Goal: Task Accomplishment & Management: Manage account settings

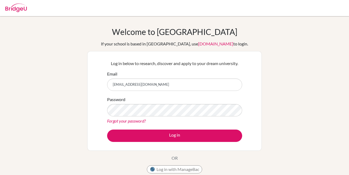
type input "[EMAIL_ADDRESS][DOMAIN_NAME]"
click at [137, 122] on link "Forgot your password?" at bounding box center [126, 120] width 39 height 5
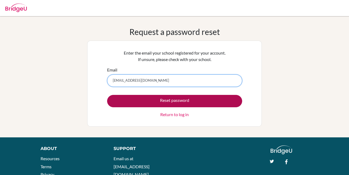
type input "[EMAIL_ADDRESS][DOMAIN_NAME]"
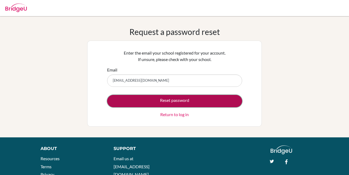
click at [171, 106] on button "Reset password" at bounding box center [174, 101] width 135 height 12
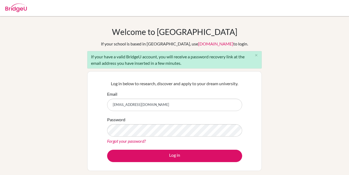
type input "[EMAIL_ADDRESS][DOMAIN_NAME]"
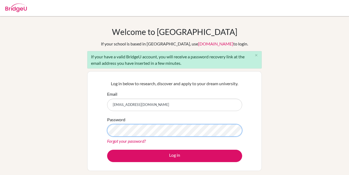
click at [107, 149] on button "Log in" at bounding box center [174, 155] width 135 height 12
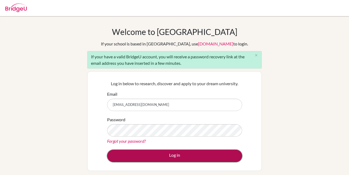
click at [157, 153] on button "Log in" at bounding box center [174, 155] width 135 height 12
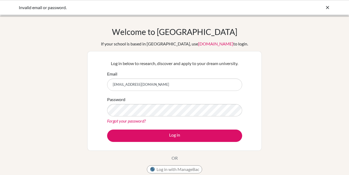
click at [138, 122] on link "Forgot your password?" at bounding box center [126, 120] width 39 height 5
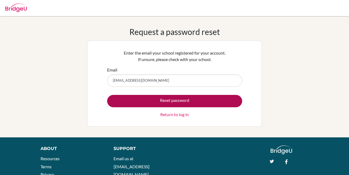
type input "[EMAIL_ADDRESS][DOMAIN_NAME]"
click at [137, 103] on button "Reset password" at bounding box center [174, 101] width 135 height 12
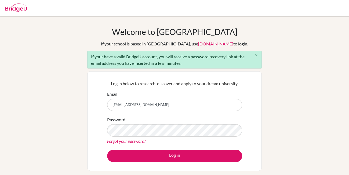
type input "[EMAIL_ADDRESS][DOMAIN_NAME]"
